Goal: Find specific page/section: Find specific page/section

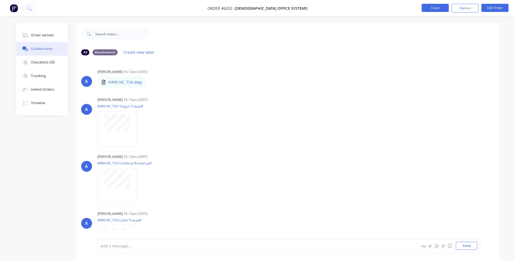
scroll to position [136, 0]
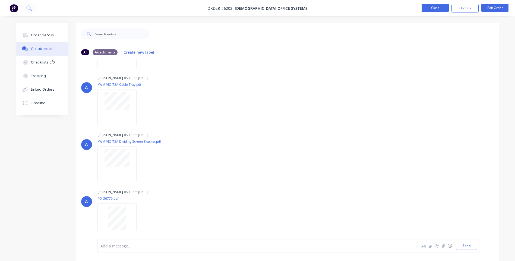
click at [430, 8] on button "Close" at bounding box center [434, 8] width 27 height 8
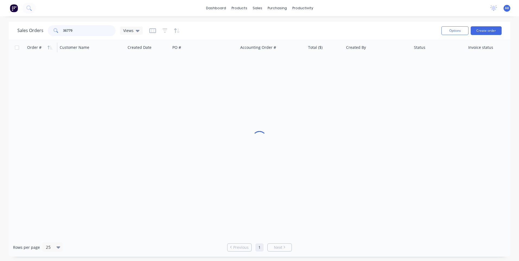
drag, startPoint x: 100, startPoint y: 26, endPoint x: 33, endPoint y: 46, distance: 69.9
click at [33, 46] on div "Sales Orders 36779 Views Options Create order Order # Customer Name Created Dat…" at bounding box center [259, 139] width 501 height 235
type input "98476"
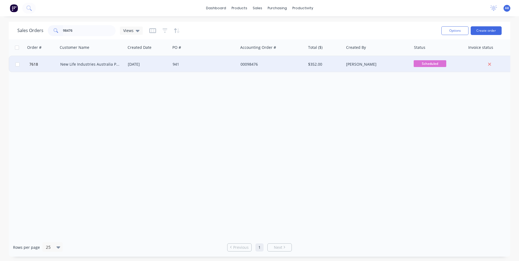
click at [79, 64] on div "New Life Industries Australia Pty Ltd" at bounding box center [90, 64] width 60 height 5
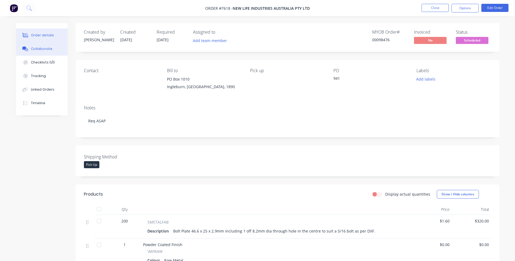
click at [32, 49] on div "Collaborate" at bounding box center [41, 48] width 21 height 5
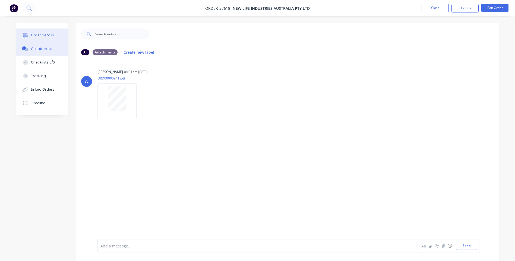
click at [50, 32] on button "Order details" at bounding box center [42, 35] width 52 height 14
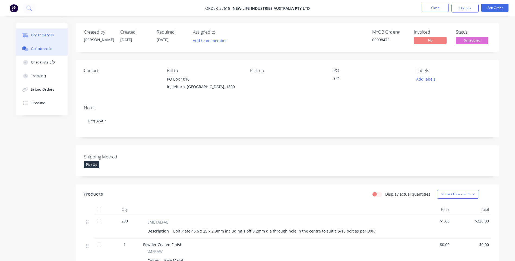
click at [43, 47] on div "Collaborate" at bounding box center [41, 48] width 21 height 5
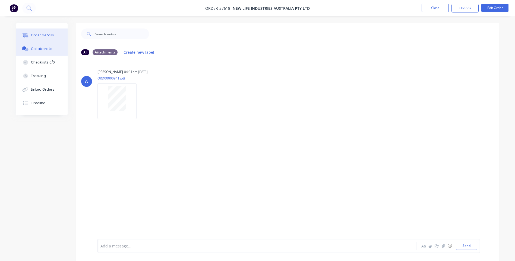
click at [39, 34] on div "Order details" at bounding box center [42, 35] width 23 height 5
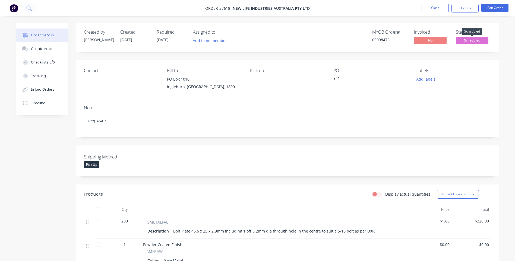
drag, startPoint x: 468, startPoint y: 38, endPoint x: 466, endPoint y: 41, distance: 3.5
click at [468, 38] on span "Scheduled" at bounding box center [471, 40] width 33 height 7
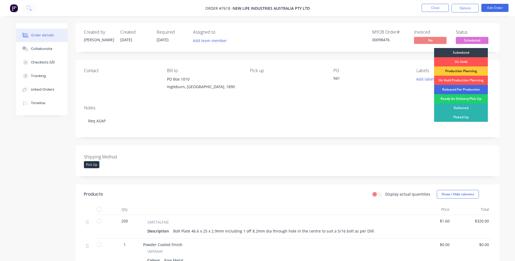
click at [452, 89] on div "Released For Production" at bounding box center [461, 89] width 54 height 9
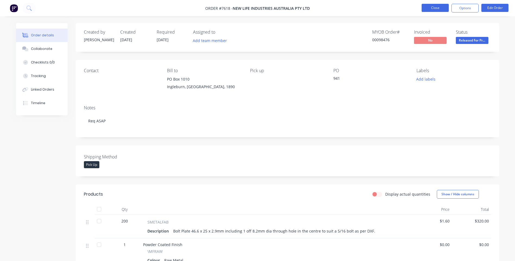
click at [437, 6] on button "Close" at bounding box center [434, 8] width 27 height 8
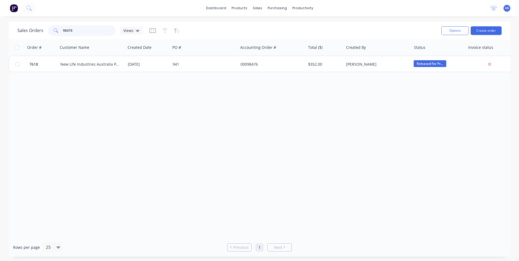
drag, startPoint x: 84, startPoint y: 30, endPoint x: 0, endPoint y: 56, distance: 87.3
click at [0, 56] on html "dashboard products sales purchasing productivity dashboard products Product Cat…" at bounding box center [259, 130] width 519 height 261
type input "98213"
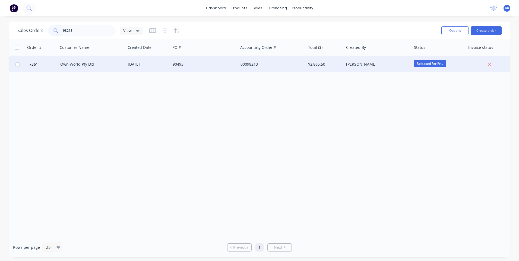
click at [93, 61] on div "Own World Pty Ltd" at bounding box center [92, 64] width 68 height 16
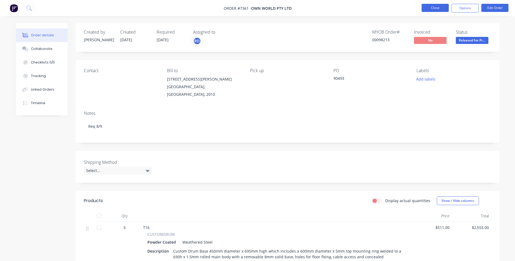
click at [423, 8] on button "Close" at bounding box center [434, 8] width 27 height 8
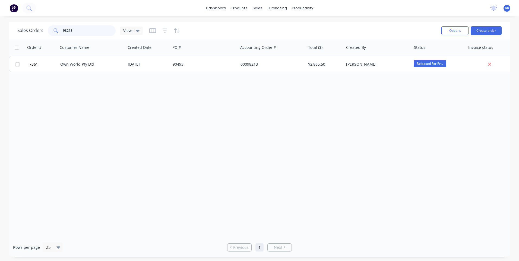
click at [78, 30] on input "98213" at bounding box center [89, 30] width 53 height 11
type input "98466"
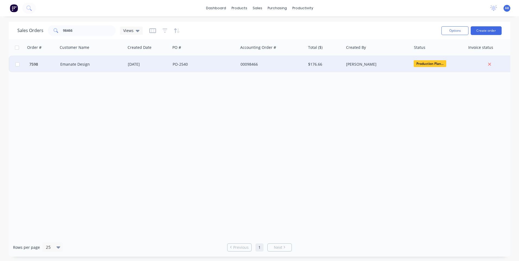
click at [68, 62] on div "Emanate Design" at bounding box center [90, 64] width 60 height 5
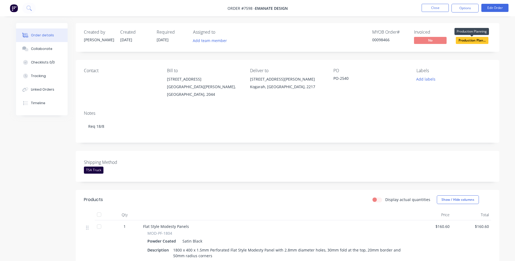
click at [470, 40] on span "Production Plan..." at bounding box center [471, 40] width 33 height 7
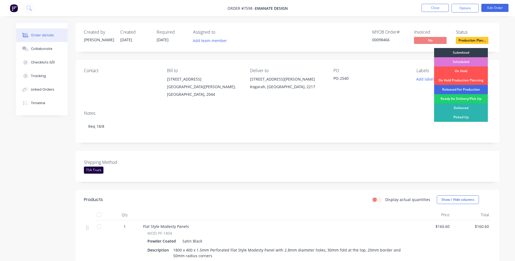
click at [460, 89] on div "Released For Production" at bounding box center [461, 89] width 54 height 9
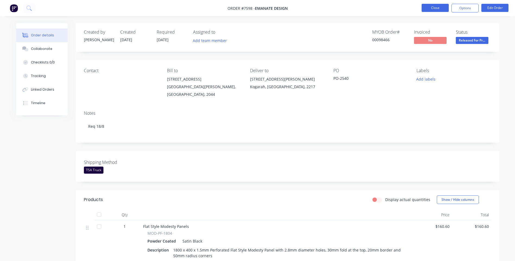
click at [427, 8] on button "Close" at bounding box center [434, 8] width 27 height 8
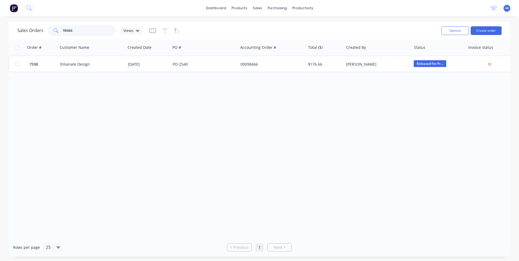
drag, startPoint x: 74, startPoint y: 33, endPoint x: 43, endPoint y: 36, distance: 31.4
click at [43, 36] on div "Sales Orders 98466 Views" at bounding box center [226, 30] width 419 height 13
type input "98453"
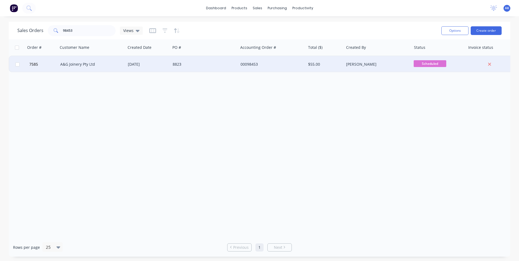
click at [121, 63] on div "A&G Joinery Pty Ltd" at bounding box center [91, 64] width 63 height 5
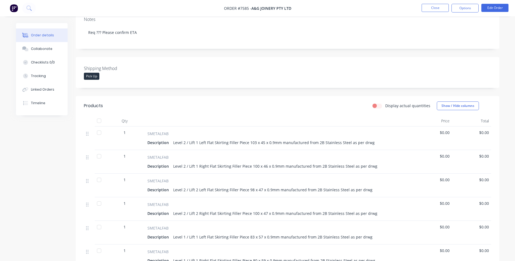
scroll to position [73, 0]
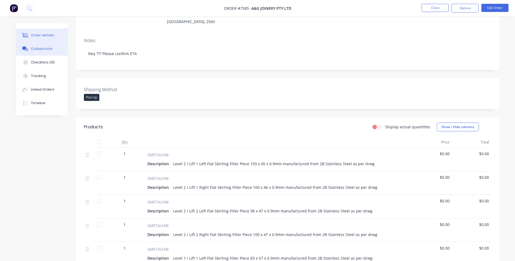
click at [39, 48] on div "Collaborate" at bounding box center [41, 48] width 21 height 5
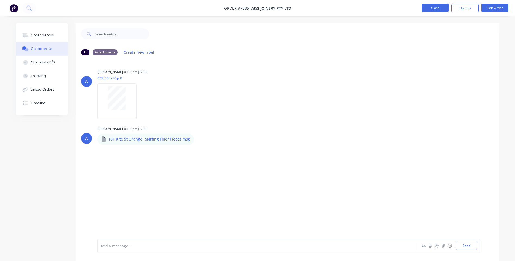
click at [427, 9] on button "Close" at bounding box center [434, 8] width 27 height 8
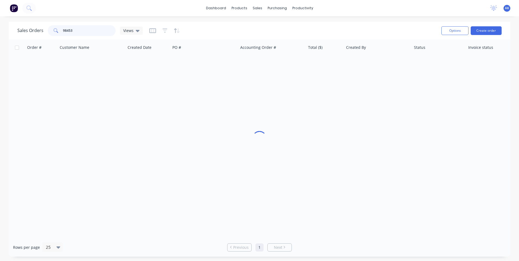
drag, startPoint x: 87, startPoint y: 30, endPoint x: 18, endPoint y: 32, distance: 69.2
click at [19, 36] on div "Sales Orders 98453 Views" at bounding box center [226, 30] width 419 height 13
type input "96223"
drag, startPoint x: 78, startPoint y: 31, endPoint x: 38, endPoint y: 37, distance: 40.9
click at [38, 37] on div "Sales Orders 96223 Views" at bounding box center [226, 30] width 419 height 13
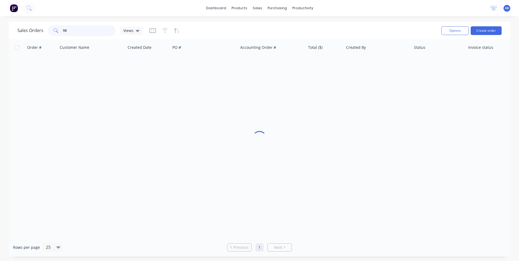
type input "9"
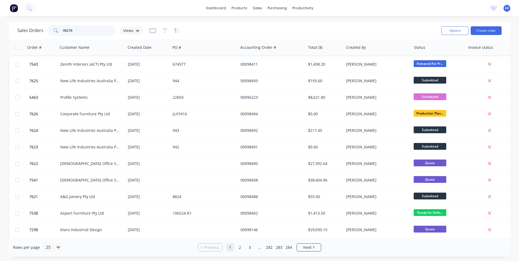
type input "98276"
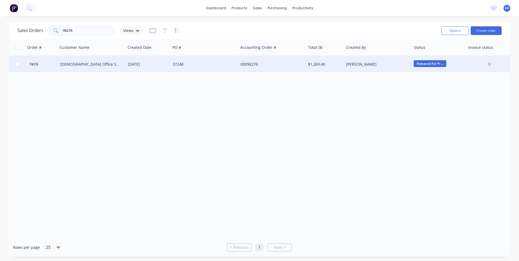
click at [76, 63] on div "[DEMOGRAPHIC_DATA] Office Systems" at bounding box center [90, 64] width 60 height 5
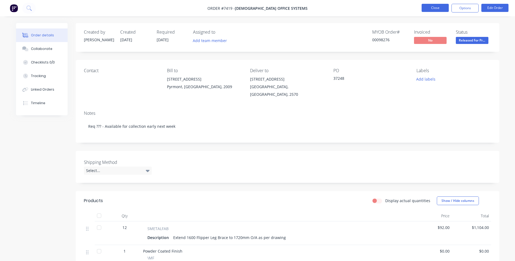
click at [436, 7] on button "Close" at bounding box center [434, 8] width 27 height 8
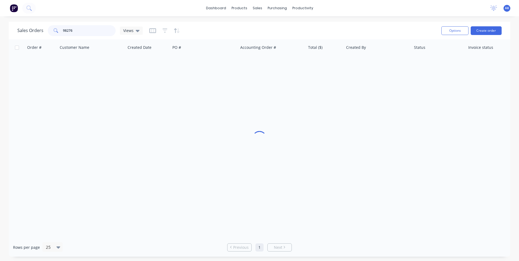
drag, startPoint x: 86, startPoint y: 31, endPoint x: 23, endPoint y: 28, distance: 63.6
click at [13, 37] on div "Sales Orders 98276 Views Options Create order" at bounding box center [259, 31] width 501 height 18
type input "96223"
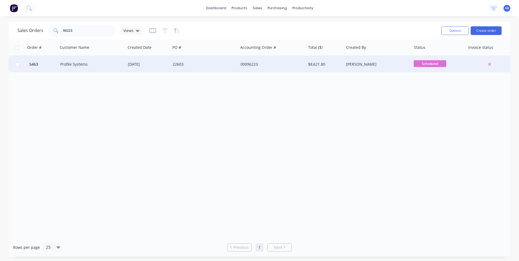
click at [70, 64] on div "Profile Systems" at bounding box center [90, 64] width 60 height 5
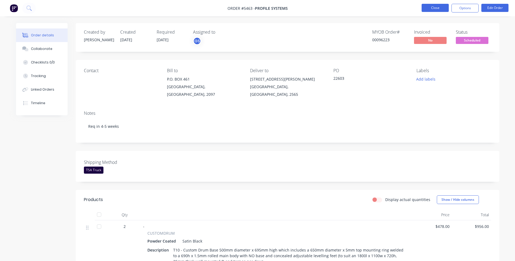
click at [438, 7] on button "Close" at bounding box center [434, 8] width 27 height 8
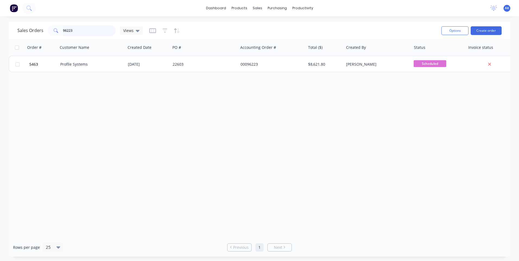
click at [78, 34] on input "96223" at bounding box center [89, 30] width 53 height 11
type input "96093"
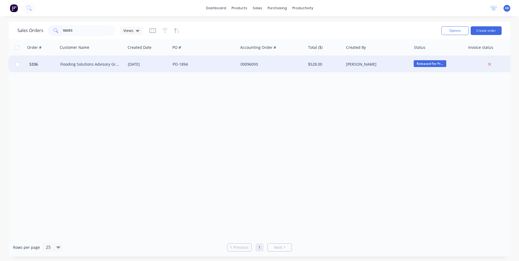
click at [90, 63] on div "Flooding Solutions Advisory Group" at bounding box center [90, 64] width 60 height 5
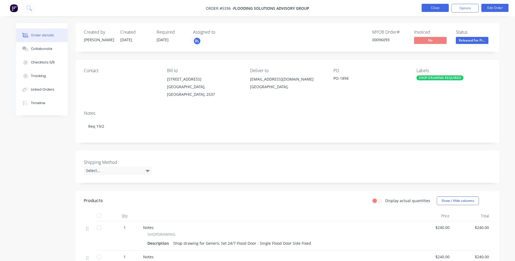
click at [429, 11] on button "Close" at bounding box center [434, 8] width 27 height 8
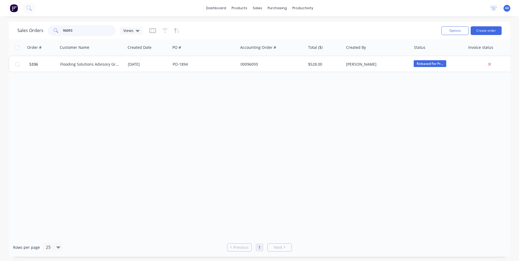
drag, startPoint x: 78, startPoint y: 30, endPoint x: 25, endPoint y: 34, distance: 53.1
click at [25, 34] on div "Sales Orders 96093 Views" at bounding box center [79, 30] width 125 height 11
type input "98315"
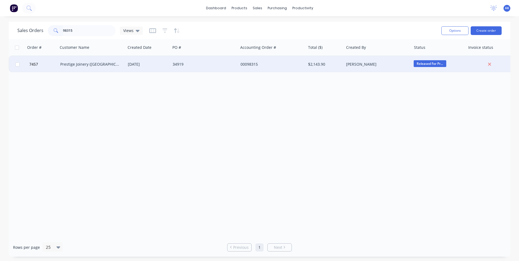
click at [82, 65] on div "Prestige Joinery ([GEOGRAPHIC_DATA]) Pty Ltd" at bounding box center [90, 64] width 60 height 5
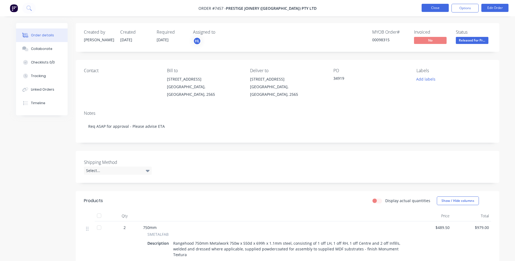
click at [445, 8] on button "Close" at bounding box center [434, 8] width 27 height 8
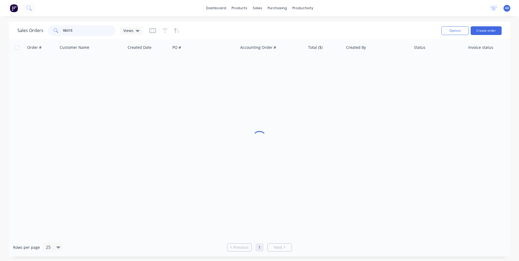
drag, startPoint x: 43, startPoint y: 35, endPoint x: -1, endPoint y: 40, distance: 44.9
click at [0, 40] on html "dashboard products sales purchasing productivity dashboard products Product Cat…" at bounding box center [259, 130] width 519 height 261
type input "97683"
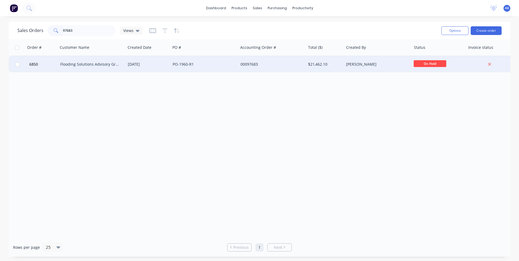
click at [72, 65] on div "Flooding Solutions Advisory Group" at bounding box center [90, 64] width 60 height 5
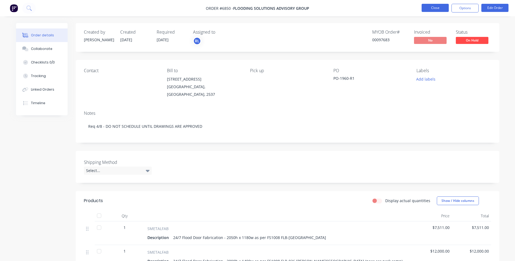
click at [433, 7] on button "Close" at bounding box center [434, 8] width 27 height 8
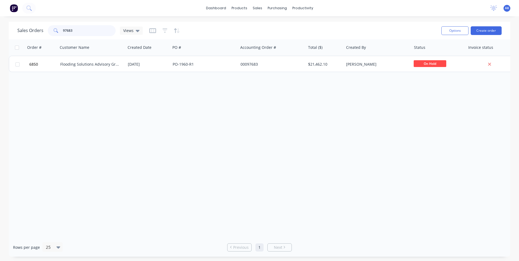
drag, startPoint x: 76, startPoint y: 32, endPoint x: 44, endPoint y: 34, distance: 32.1
click at [44, 34] on div "Sales Orders 97683 Views" at bounding box center [79, 30] width 125 height 11
type input "98232"
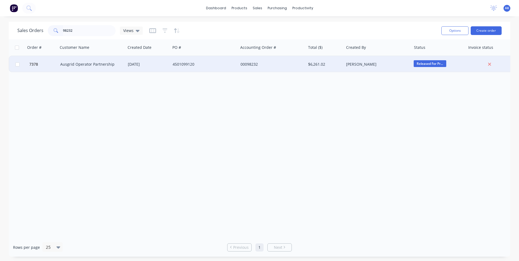
click at [117, 64] on div "Ausgrid Operator Partnership" at bounding box center [90, 64] width 60 height 5
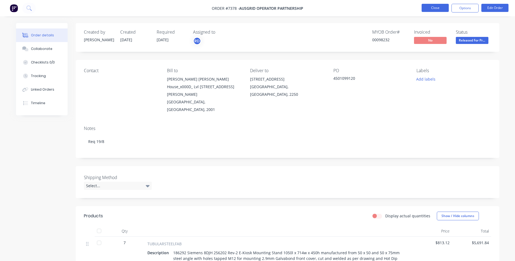
click at [443, 8] on button "Close" at bounding box center [434, 8] width 27 height 8
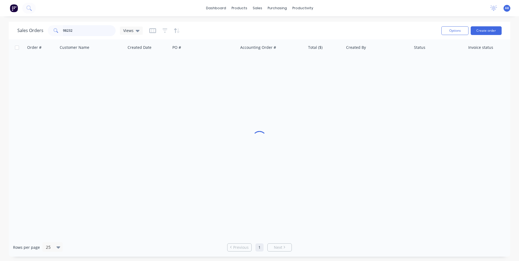
click at [85, 31] on input "98232" at bounding box center [89, 30] width 53 height 11
click at [79, 29] on input "98403" at bounding box center [89, 30] width 53 height 11
type input "98337"
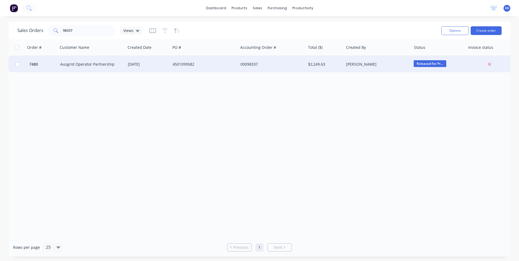
click at [73, 65] on div "Ausgrid Operator Partnership" at bounding box center [90, 64] width 60 height 5
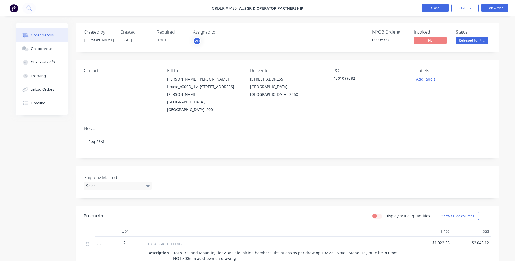
click at [436, 7] on button "Close" at bounding box center [434, 8] width 27 height 8
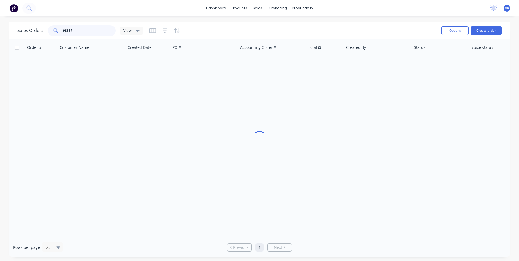
drag, startPoint x: 81, startPoint y: 31, endPoint x: 12, endPoint y: 29, distance: 68.4
click at [21, 34] on div "Sales Orders 98337 Views" at bounding box center [79, 30] width 125 height 11
drag, startPoint x: 83, startPoint y: 31, endPoint x: 43, endPoint y: 32, distance: 40.7
click at [43, 32] on div "Sales Orders 98454 Views" at bounding box center [79, 30] width 125 height 11
type input "96223"
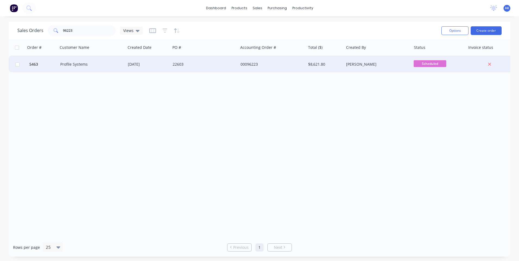
click at [75, 65] on div "Profile Systems" at bounding box center [90, 64] width 60 height 5
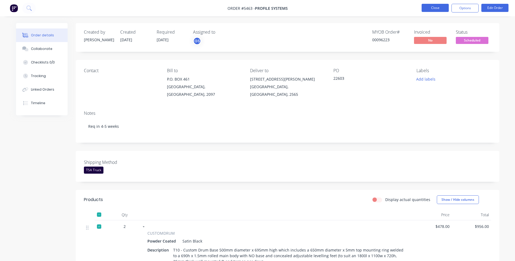
click at [426, 7] on button "Close" at bounding box center [434, 8] width 27 height 8
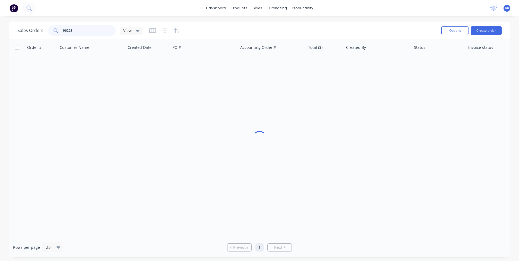
drag, startPoint x: 80, startPoint y: 30, endPoint x: 35, endPoint y: 33, distance: 45.1
click at [35, 33] on div "Sales Orders 96223 Views" at bounding box center [79, 30] width 125 height 11
click at [86, 34] on input "98454" at bounding box center [89, 30] width 53 height 11
type input "98168"
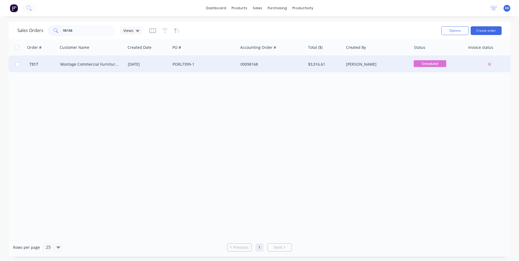
click at [152, 68] on div "[DATE]" at bounding box center [148, 64] width 45 height 16
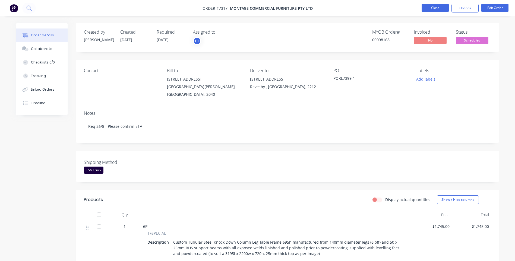
click at [431, 9] on button "Close" at bounding box center [434, 8] width 27 height 8
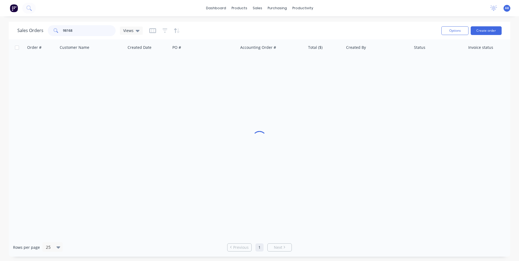
click at [77, 31] on input "98168" at bounding box center [89, 30] width 53 height 11
drag, startPoint x: 75, startPoint y: 27, endPoint x: 31, endPoint y: 45, distance: 47.8
click at [36, 50] on div "Sales Orders 98317 Views Options Create order Order # Customer Name Created Dat…" at bounding box center [259, 139] width 501 height 235
type input "98447"
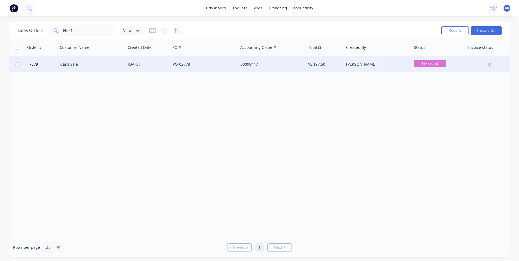
click at [90, 65] on div "Cash Sale" at bounding box center [90, 64] width 60 height 5
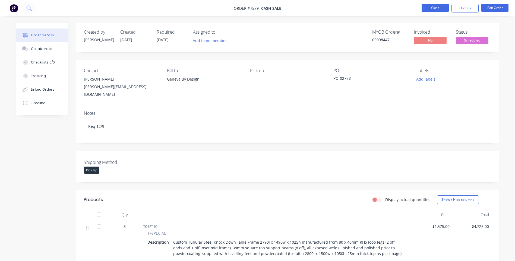
click at [428, 8] on button "Close" at bounding box center [434, 8] width 27 height 8
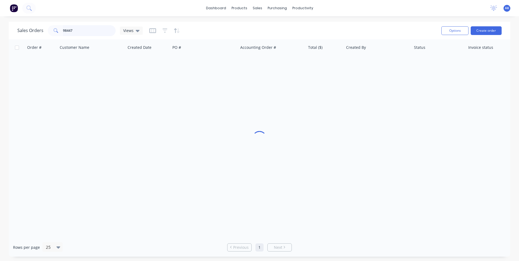
click at [94, 30] on input "98447" at bounding box center [89, 30] width 53 height 11
type input "98308"
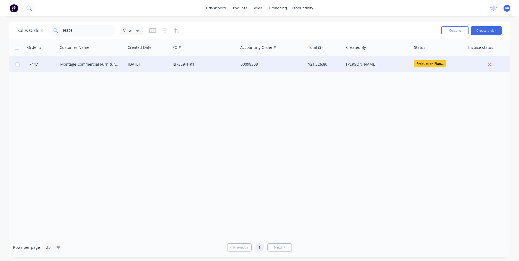
click at [120, 62] on div "Montage Commercial Furniture Pty Ltd" at bounding box center [90, 64] width 60 height 5
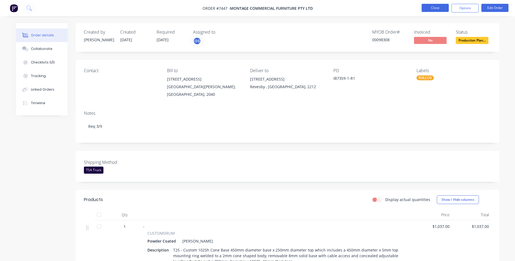
click at [432, 6] on button "Close" at bounding box center [434, 8] width 27 height 8
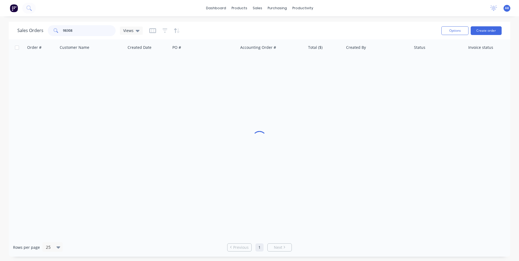
click at [89, 31] on input "98308" at bounding box center [89, 30] width 53 height 11
type input "98483"
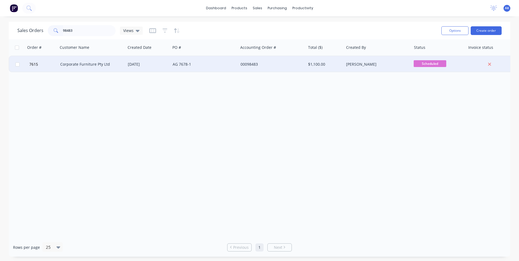
click at [96, 64] on div "Corporate Furniture Pty Ltd" at bounding box center [90, 64] width 60 height 5
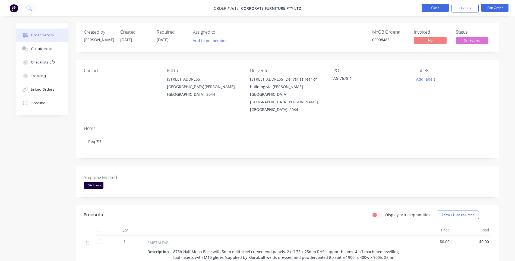
click at [428, 10] on button "Close" at bounding box center [434, 8] width 27 height 8
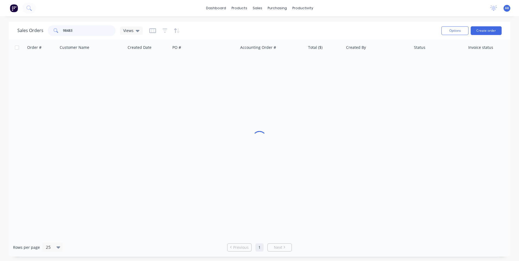
click at [107, 33] on input "98483" at bounding box center [89, 30] width 53 height 11
type input "98477"
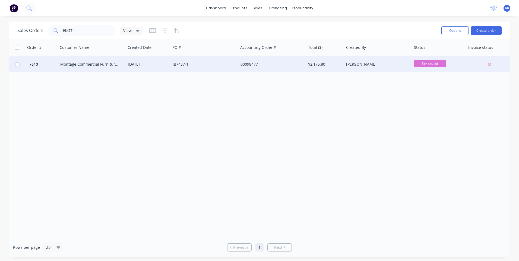
click at [112, 63] on div "Montage Commercial Furniture Pty Ltd" at bounding box center [90, 64] width 60 height 5
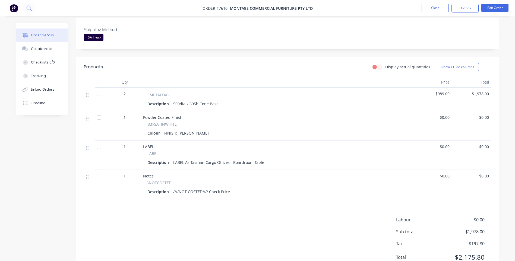
scroll to position [136, 0]
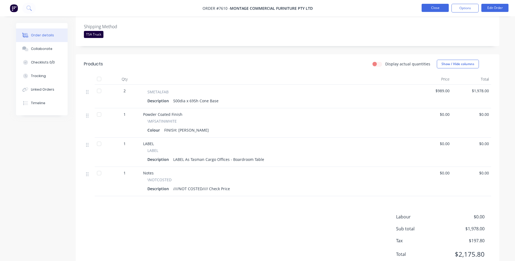
click at [435, 6] on button "Close" at bounding box center [434, 8] width 27 height 8
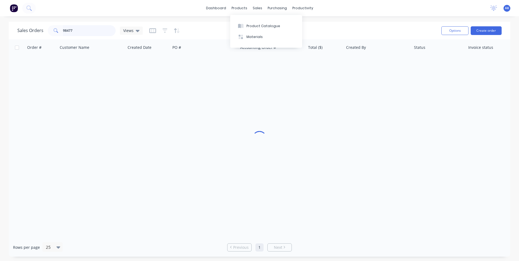
click at [90, 30] on input "98477" at bounding box center [89, 30] width 53 height 11
type input "96223"
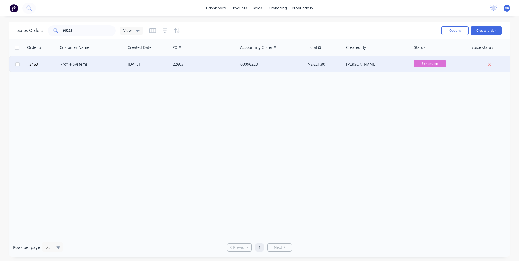
click at [84, 68] on div "Profile Systems" at bounding box center [92, 64] width 68 height 16
